Goal: Information Seeking & Learning: Find specific fact

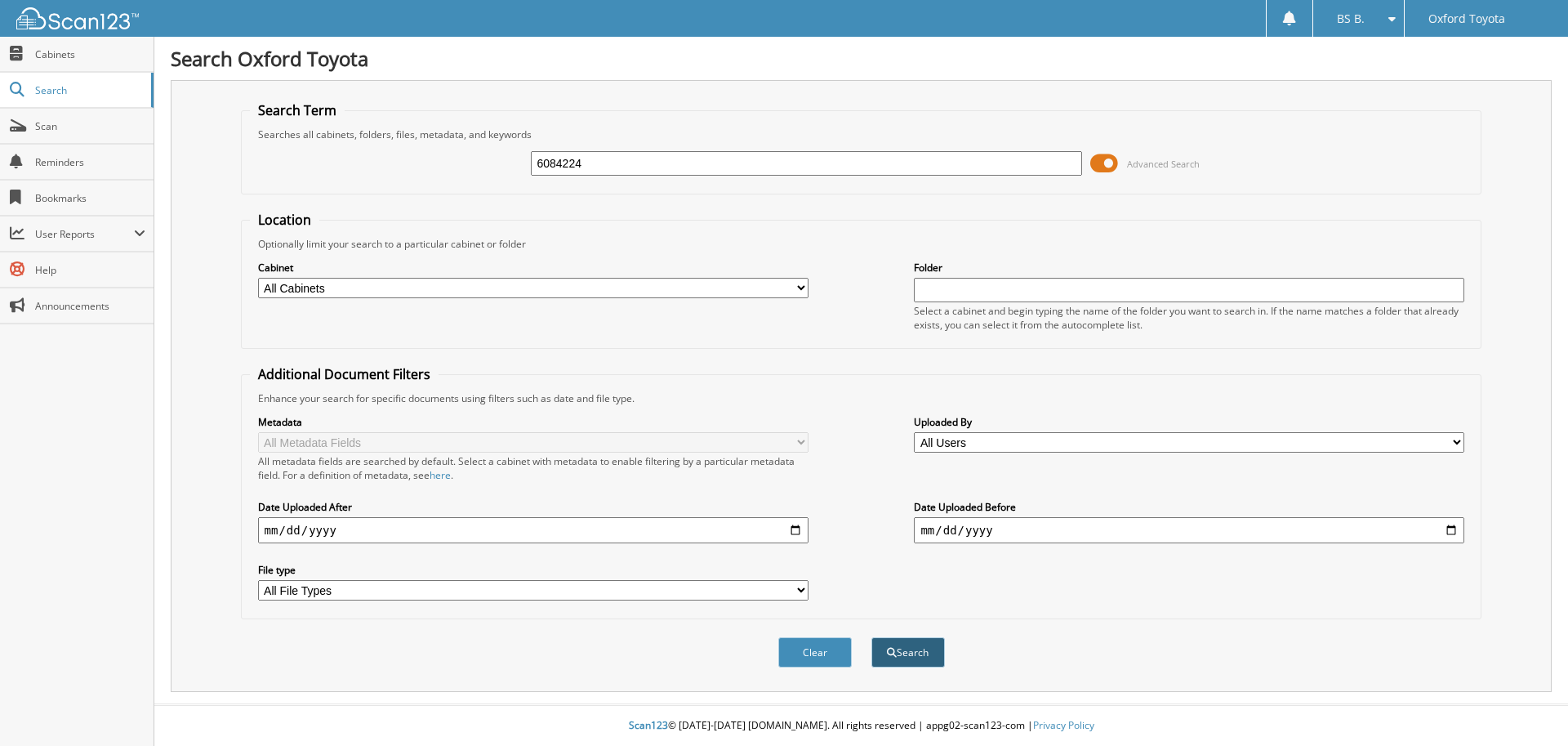
type input "6084224"
click at [897, 653] on button "Search" at bounding box center [908, 652] width 74 height 30
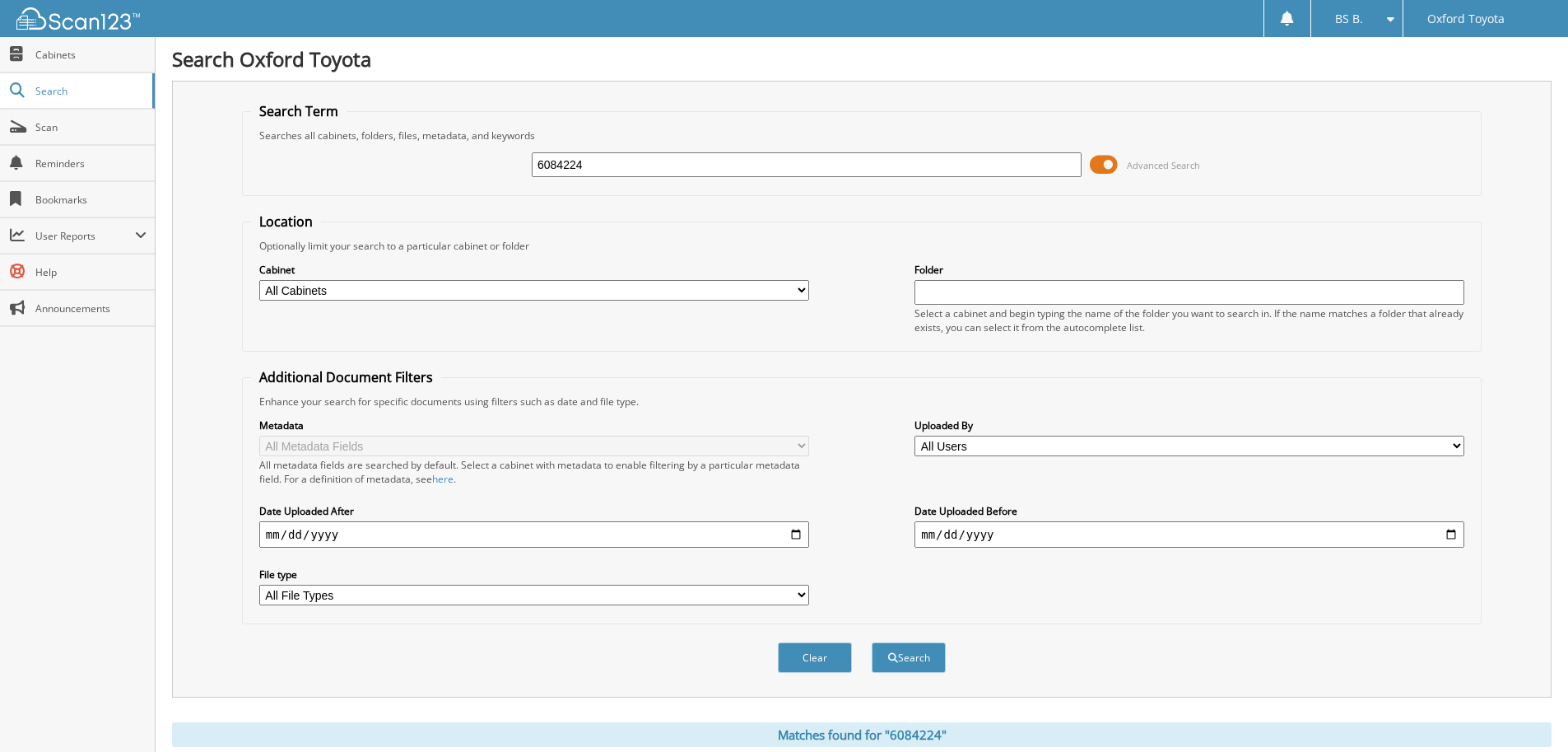
click at [1115, 164] on span at bounding box center [1103, 165] width 28 height 25
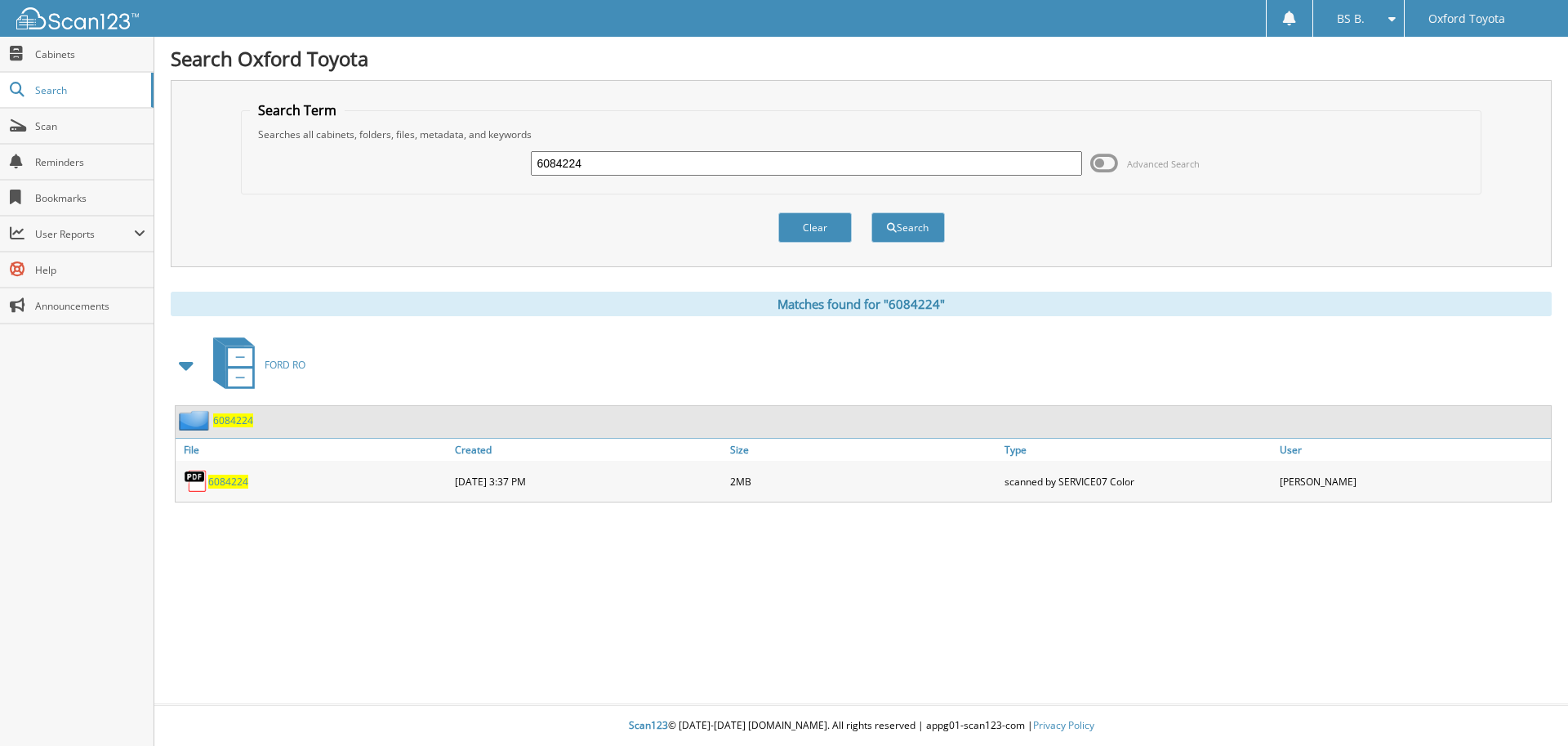
click at [224, 483] on span "6084224" at bounding box center [228, 482] width 40 height 14
